Goal: Navigation & Orientation: Find specific page/section

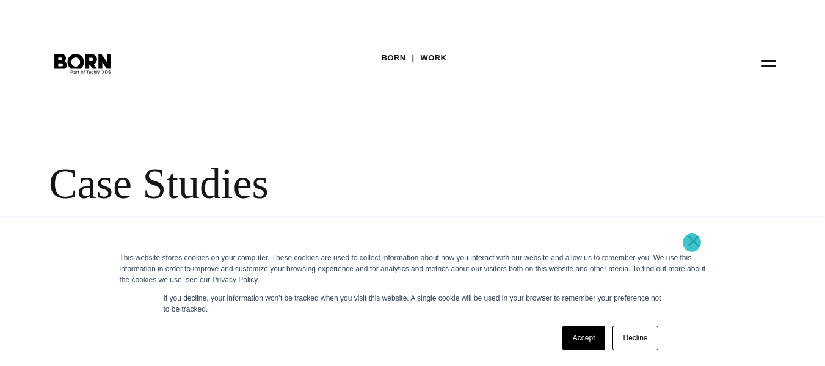
click at [692, 240] on link "×" at bounding box center [694, 240] width 15 height 11
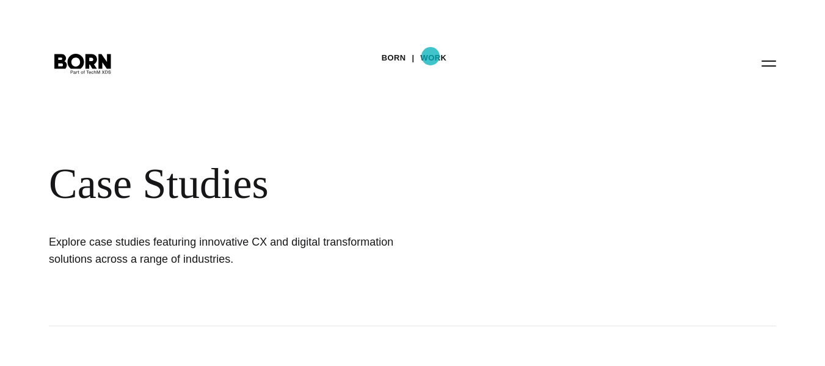
click at [431, 56] on link "Work" at bounding box center [434, 58] width 26 height 18
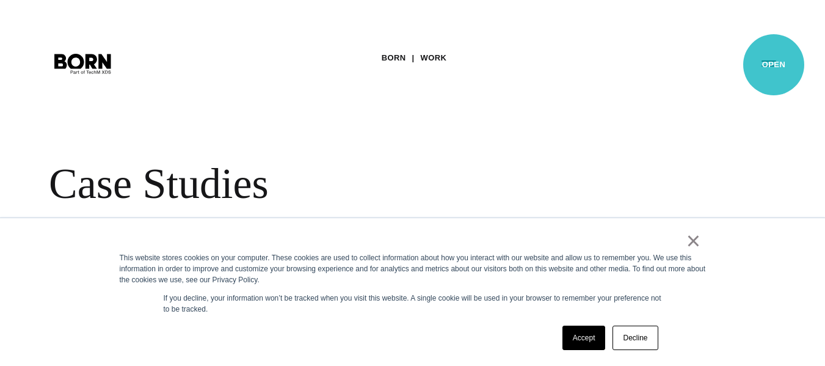
click at [774, 65] on button "Primary Menu" at bounding box center [768, 63] width 29 height 26
